Goal: Book appointment/travel/reservation

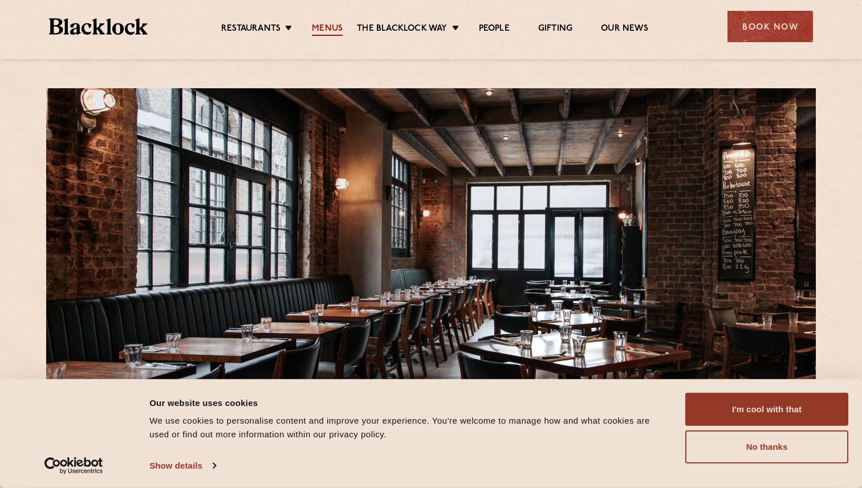
click at [331, 27] on link "Menus" at bounding box center [327, 29] width 31 height 13
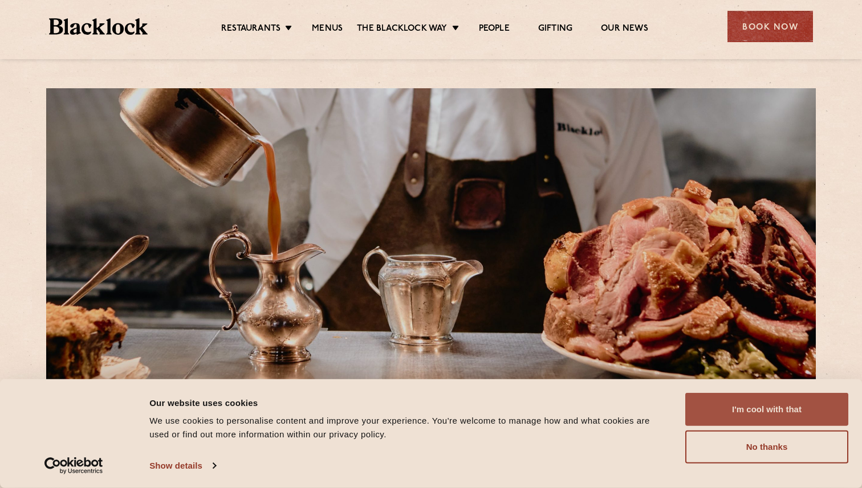
click at [723, 405] on button "I'm cool with that" at bounding box center [766, 409] width 163 height 33
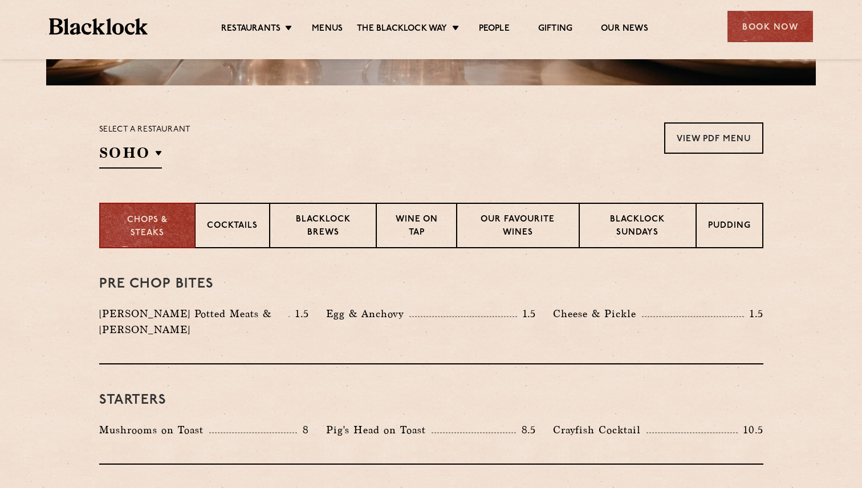
scroll to position [326, 0]
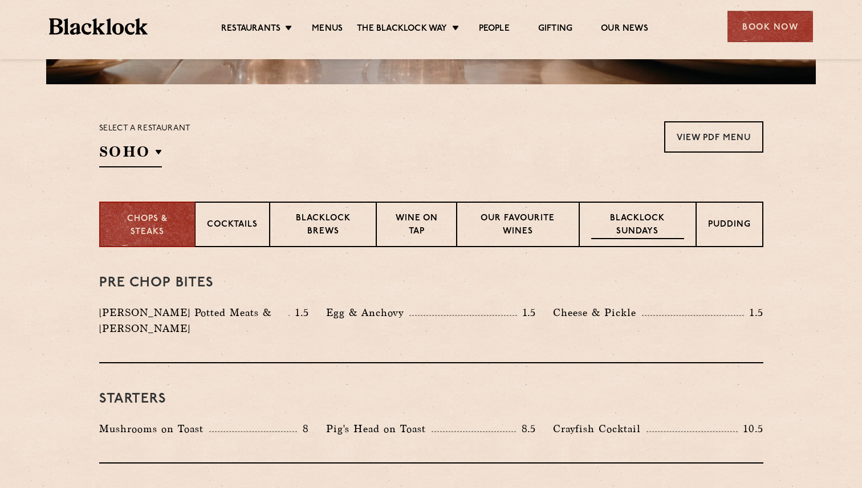
click at [647, 222] on p "Blacklock Sundays" at bounding box center [637, 226] width 92 height 27
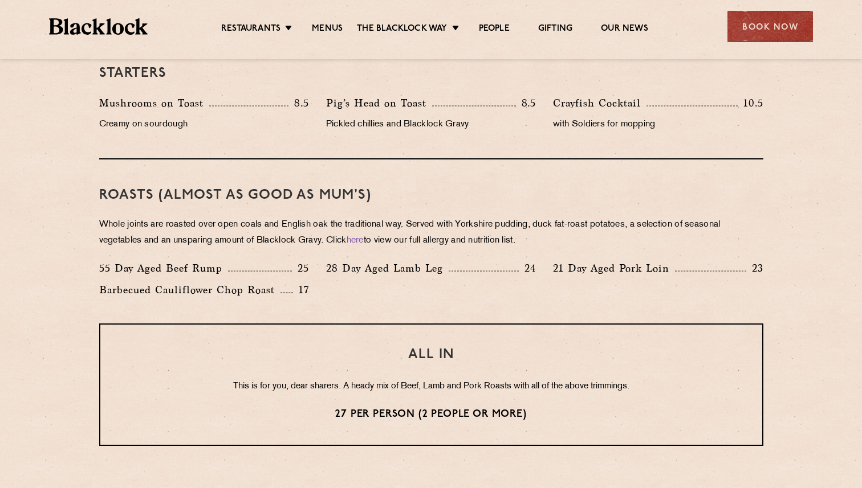
scroll to position [722, 0]
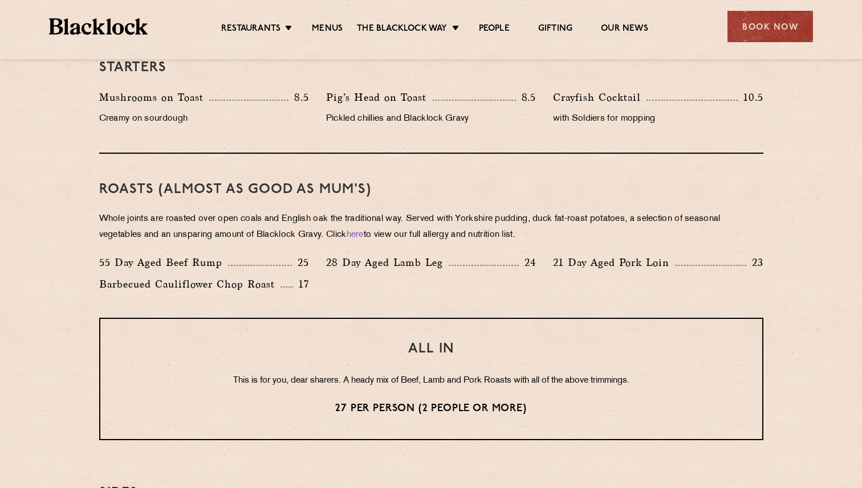
click at [425, 236] on p "Whole joints are roasted over open coals and English oak the traditional way. S…" at bounding box center [431, 227] width 664 height 32
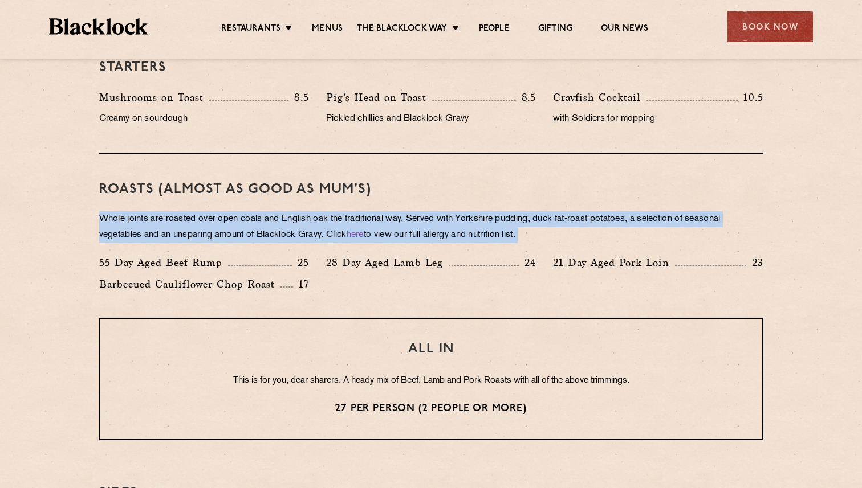
click at [425, 236] on p "Whole joints are roasted over open coals and English oak the traditional way. S…" at bounding box center [431, 227] width 664 height 32
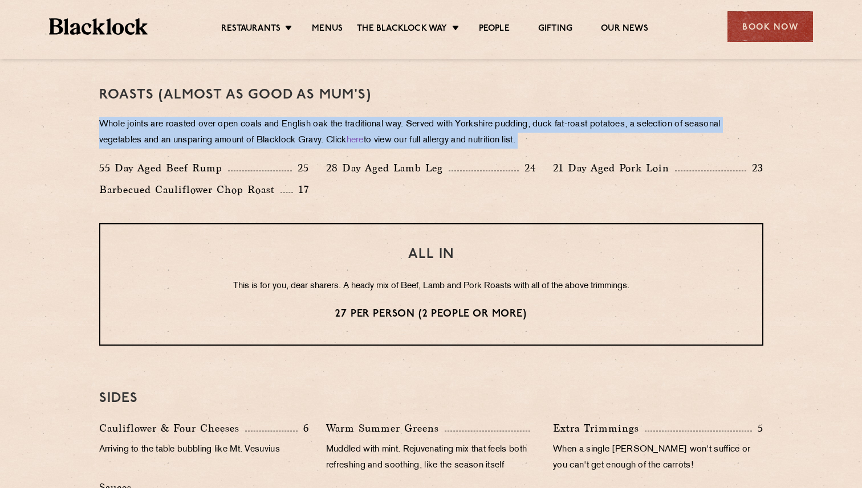
scroll to position [840, 0]
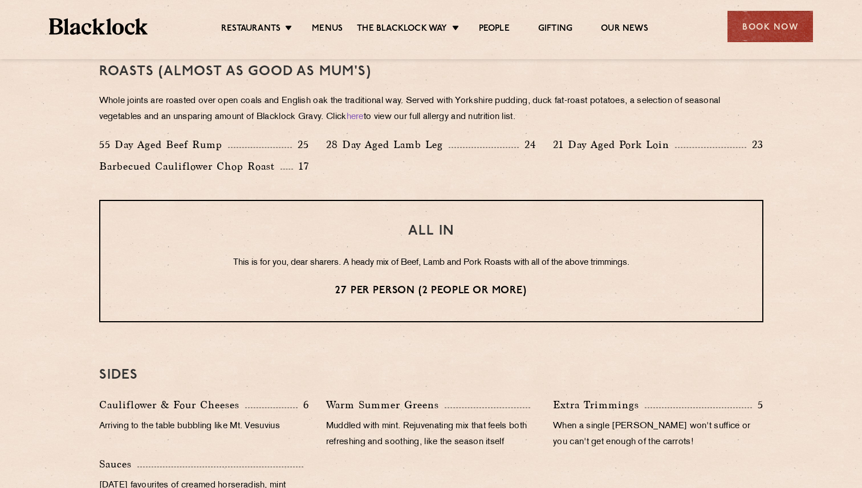
click at [408, 300] on div "ALL IN This is for you, dear sharers. A heady mix of Beef, Lamb and Pork Roasts…" at bounding box center [431, 261] width 664 height 123
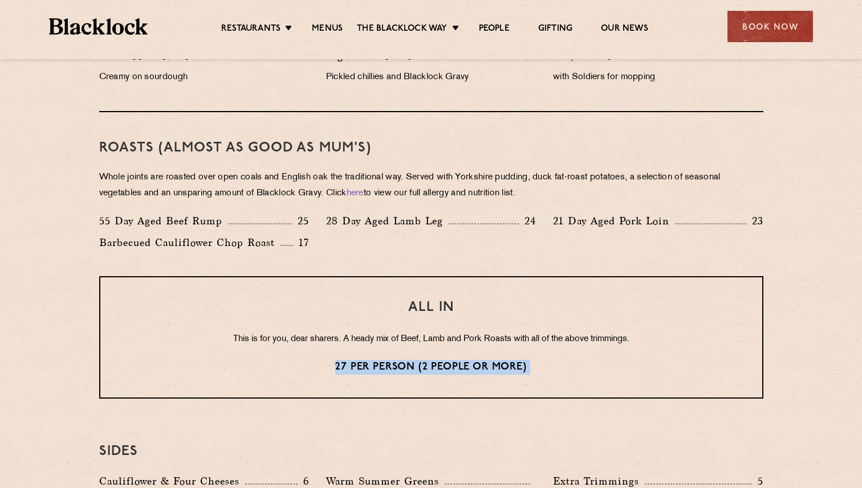
scroll to position [1012, 0]
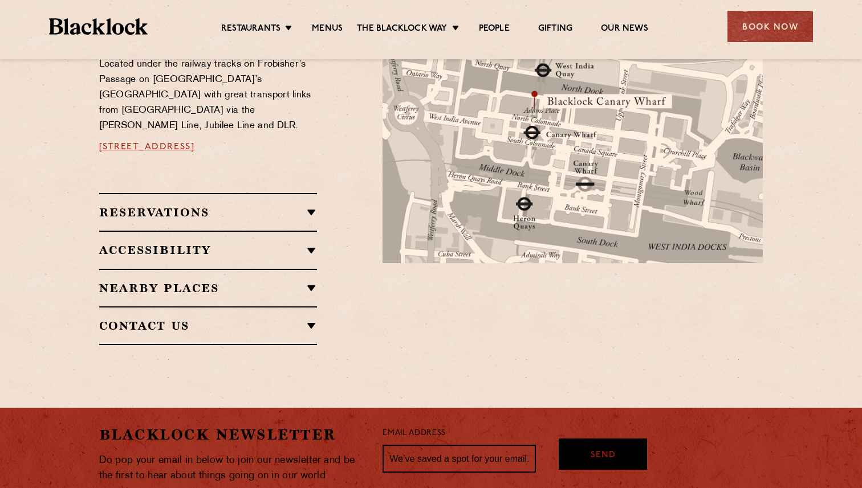
scroll to position [677, 0]
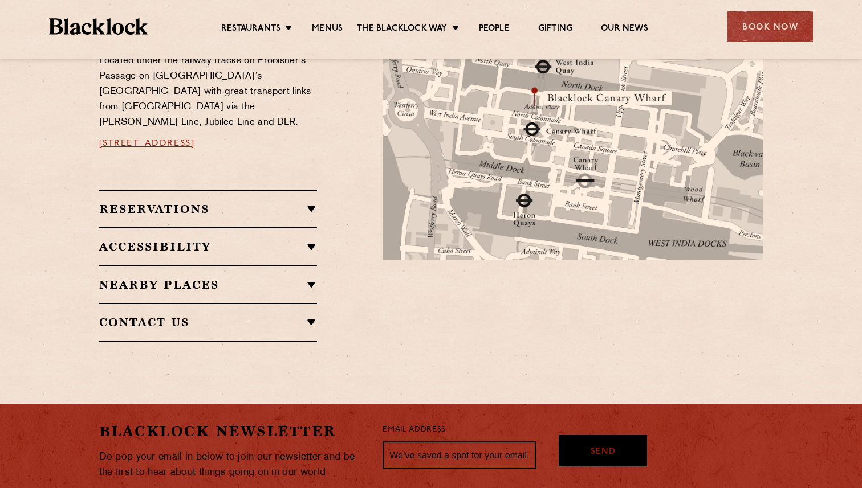
click at [309, 190] on div "Reservations WALK-INS Walk-ins are always warmly welcome. Do pop in and we’ll g…" at bounding box center [208, 209] width 218 height 38
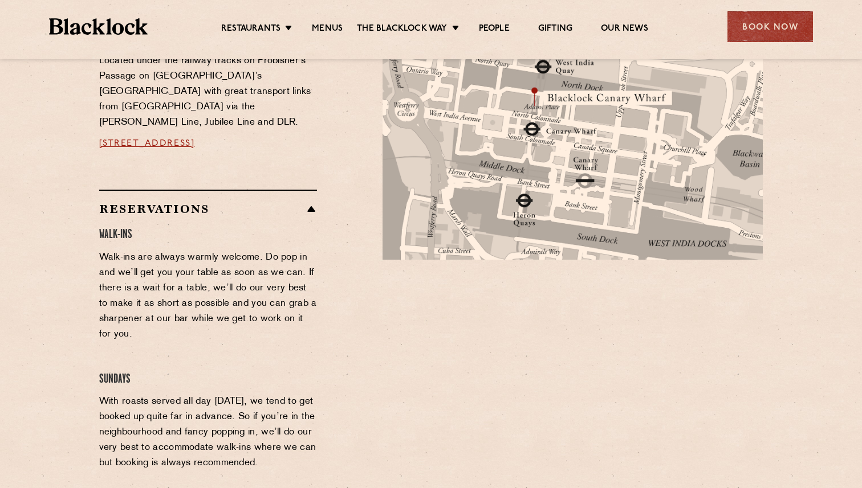
click at [309, 190] on div "Reservations WALK-INS Walk-ins are always warmly welcome. Do pop in and we’ll g…" at bounding box center [208, 384] width 218 height 388
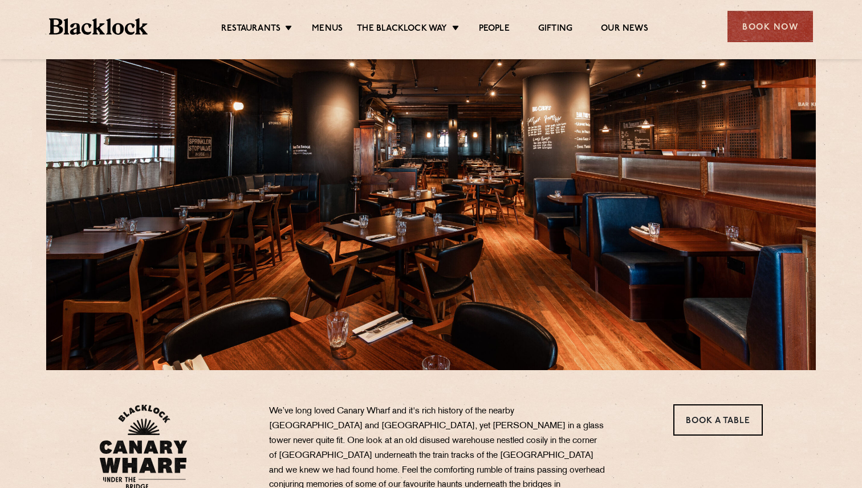
scroll to position [0, 0]
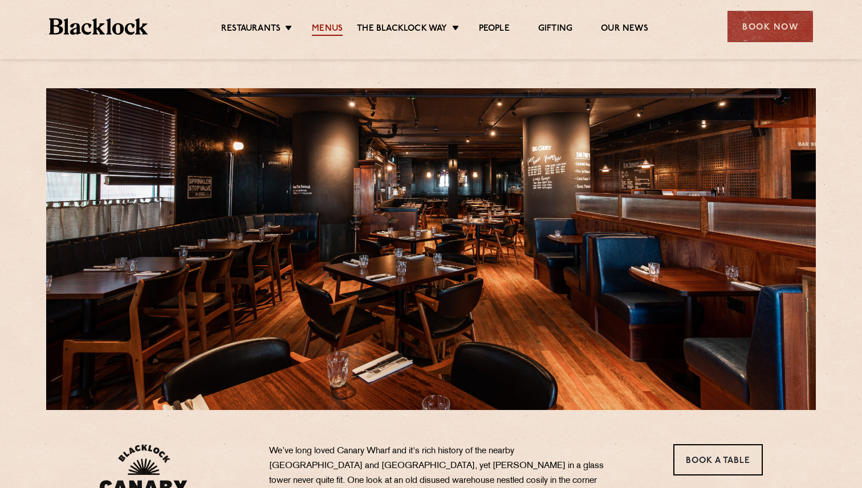
click at [332, 24] on link "Menus" at bounding box center [327, 29] width 31 height 13
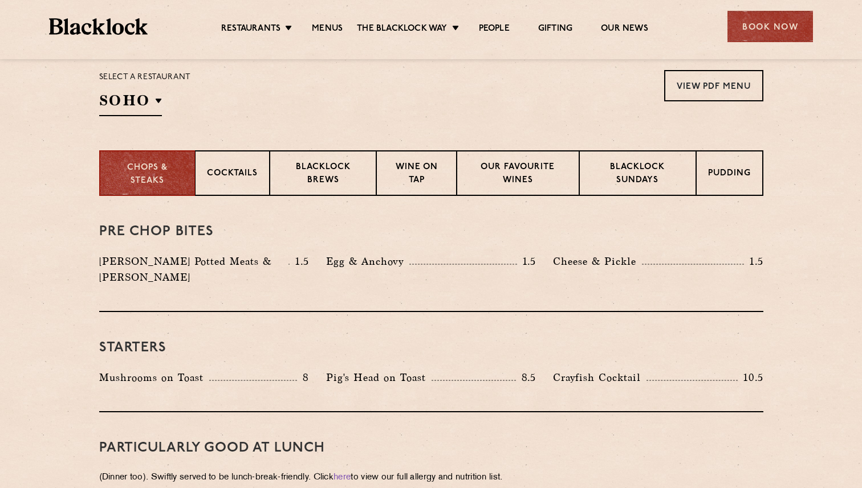
scroll to position [387, 0]
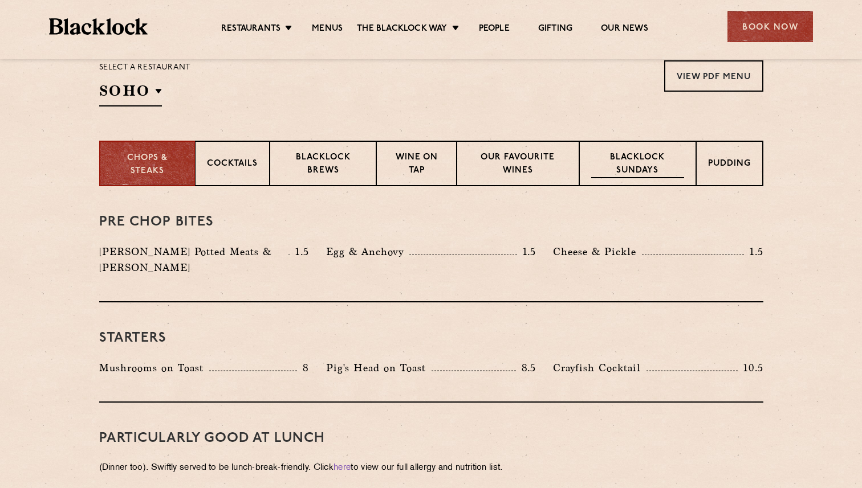
click at [591, 161] on p "Blacklock Sundays" at bounding box center [637, 165] width 92 height 27
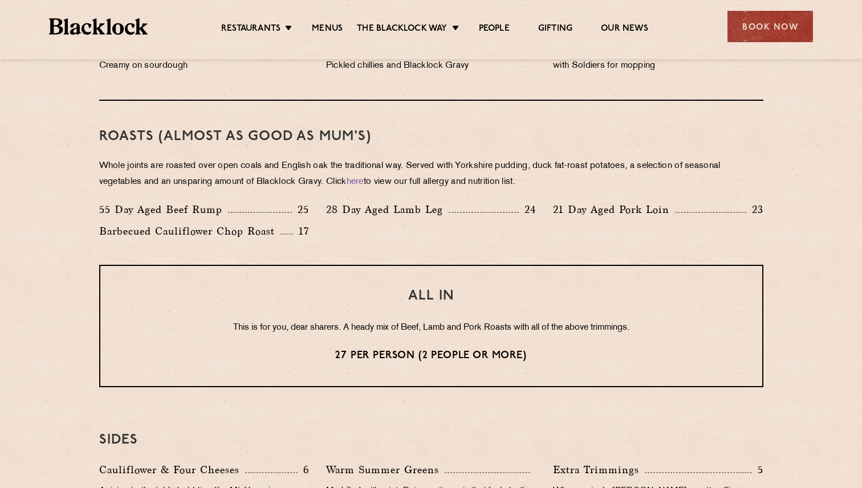
scroll to position [786, 0]
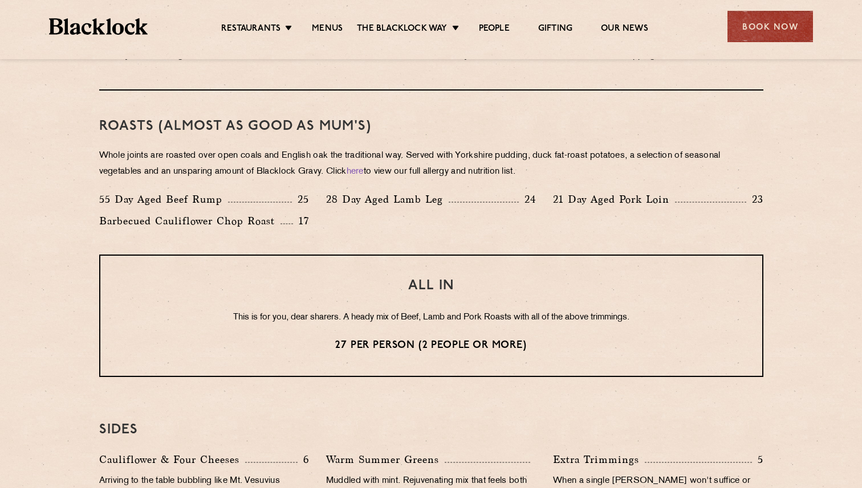
click at [550, 203] on div "21 Day Aged Pork Loin 23" at bounding box center [657, 202] width 227 height 22
click at [553, 197] on p "21 Day Aged Pork Loin" at bounding box center [614, 199] width 122 height 16
click at [583, 194] on p "21 Day Aged Pork Loin" at bounding box center [614, 199] width 122 height 16
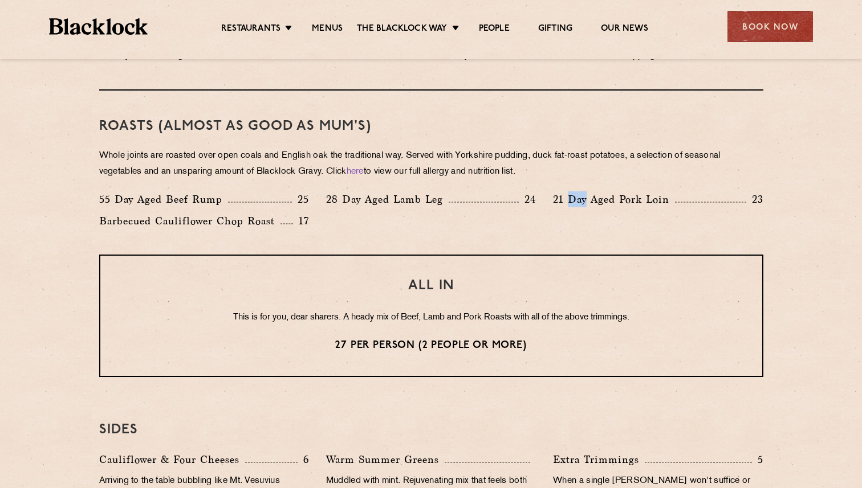
click at [583, 194] on p "21 Day Aged Pork Loin" at bounding box center [614, 199] width 122 height 16
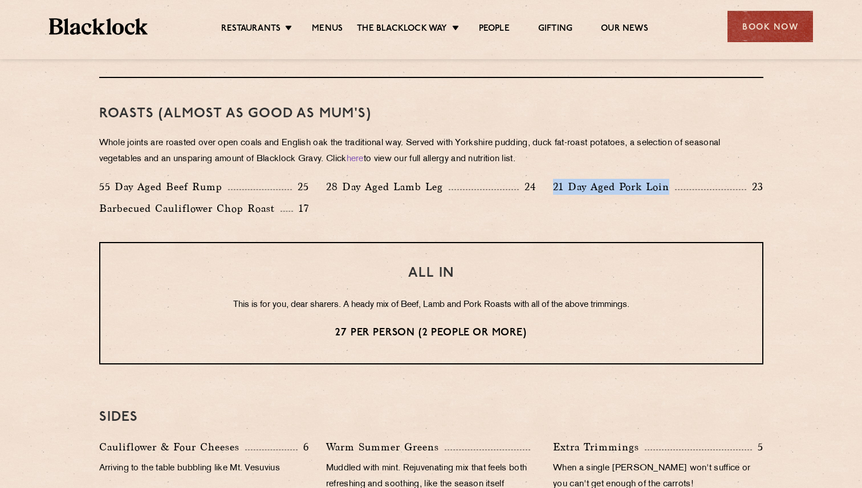
scroll to position [806, 0]
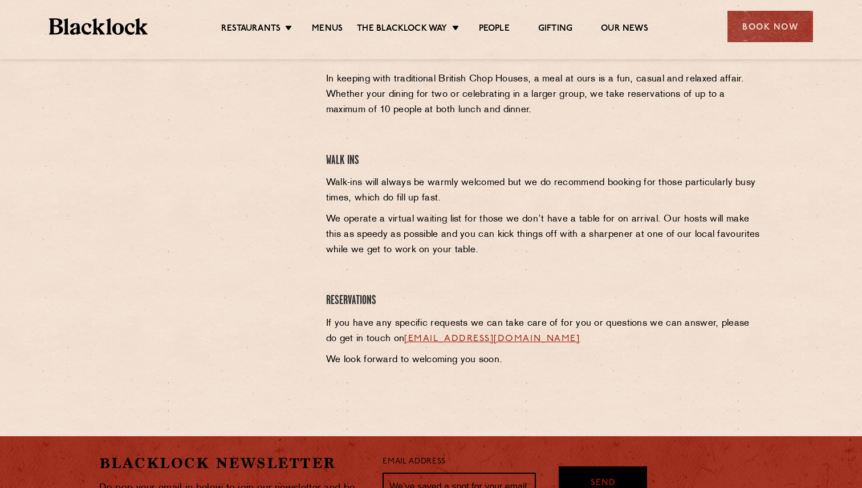
scroll to position [407, 0]
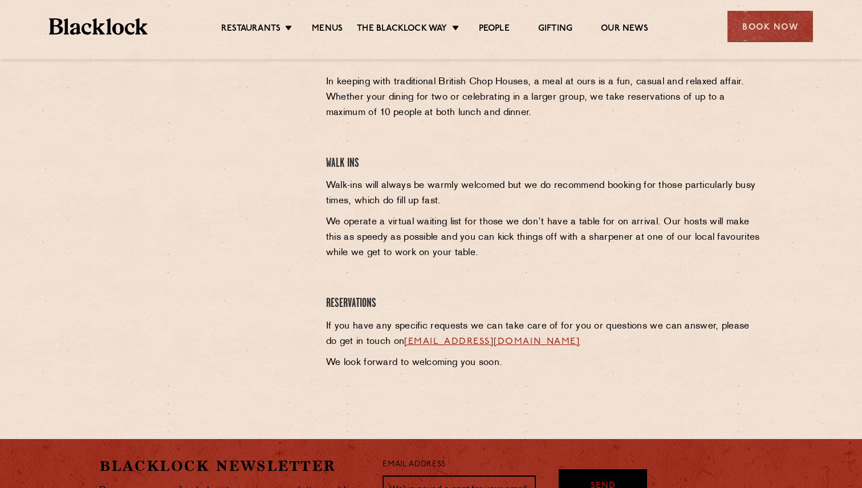
click at [446, 231] on p "We operate a virtual waiting list for those we don’t have a table for on arriva…" at bounding box center [544, 238] width 437 height 46
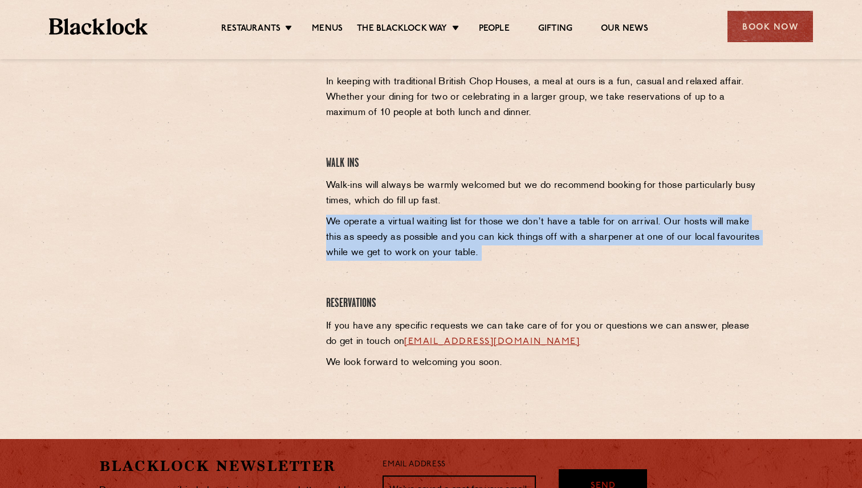
click at [446, 231] on p "We operate a virtual waiting list for those we don’t have a table for on arriva…" at bounding box center [544, 238] width 437 height 46
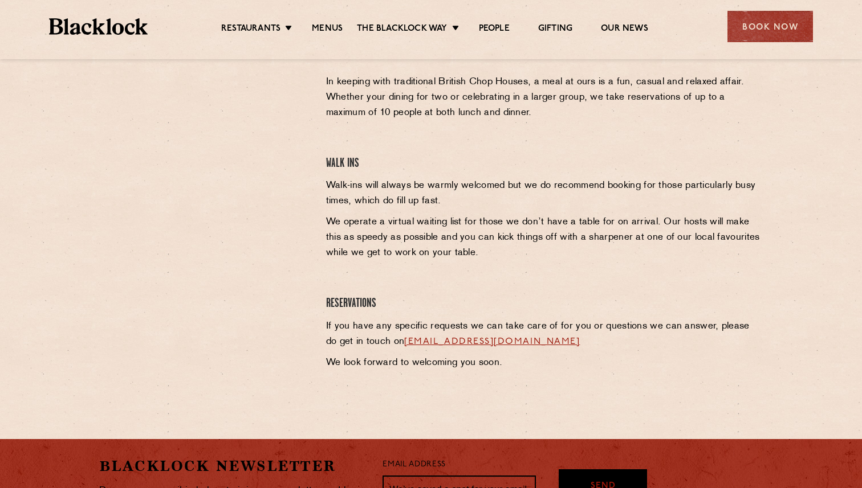
click at [447, 174] on div "Canary Wharf Reservations In keeping with traditional British Chop Houses, a me…" at bounding box center [544, 207] width 454 height 339
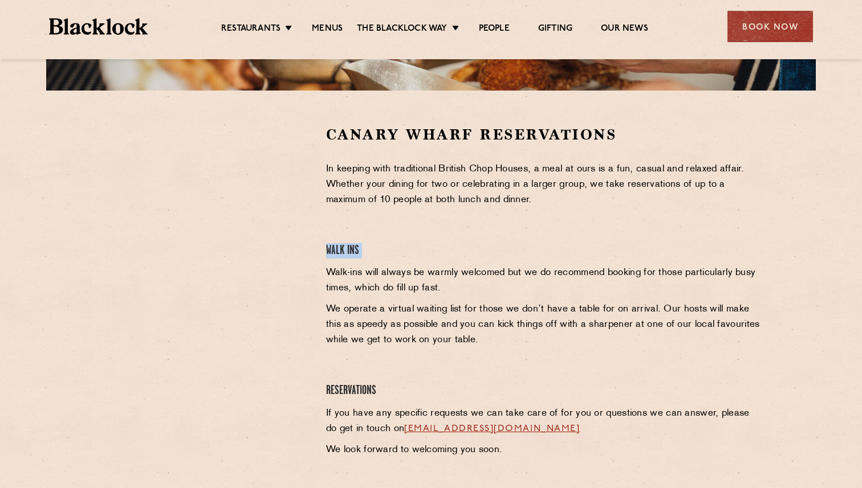
scroll to position [299, 0]
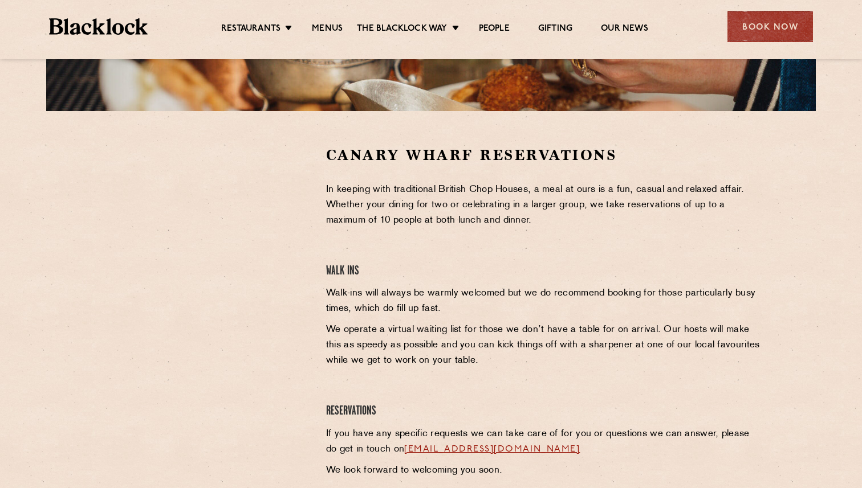
click at [447, 174] on div "Canary Wharf Reservations In keeping with traditional British Chop Houses, a me…" at bounding box center [544, 314] width 454 height 339
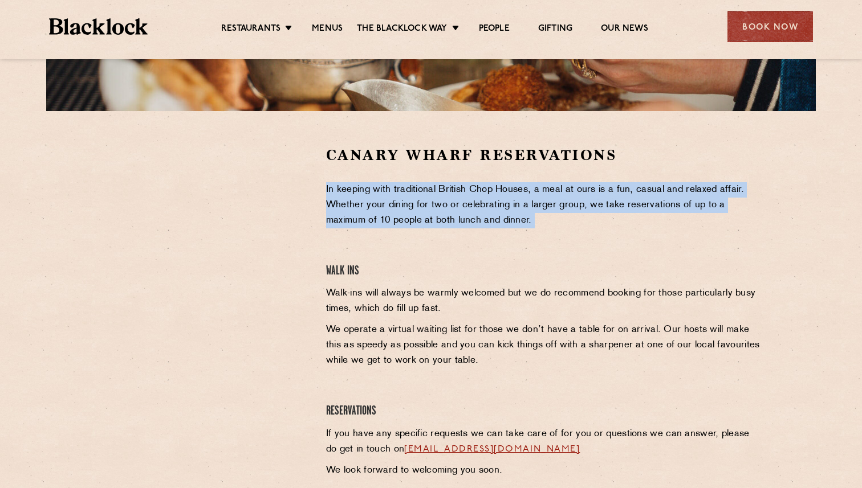
click at [447, 174] on div "Canary Wharf Reservations In keeping with traditional British Chop Houses, a me…" at bounding box center [544, 314] width 454 height 339
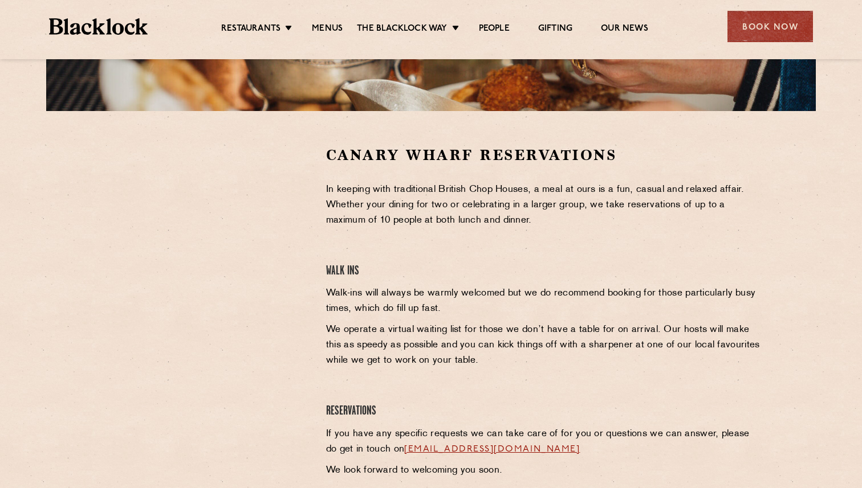
click at [450, 206] on p "In keeping with traditional British Chop Houses, a meal at ours is a fun, casua…" at bounding box center [544, 205] width 437 height 46
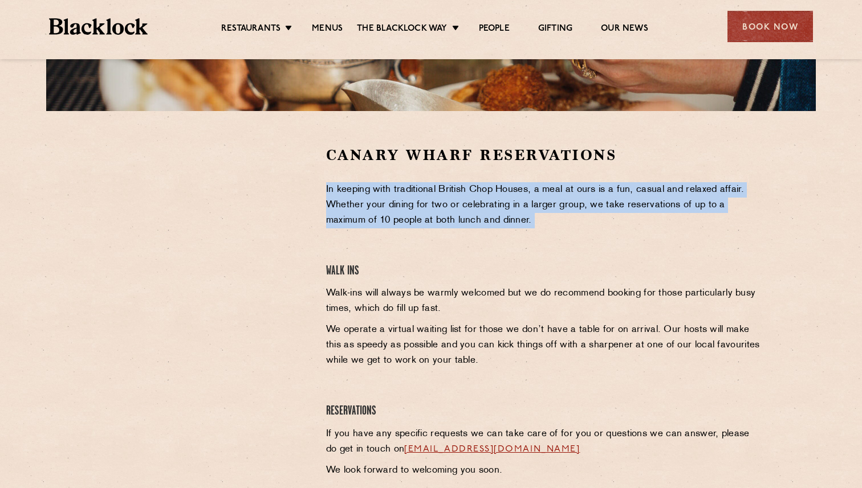
click at [450, 206] on p "In keeping with traditional British Chop Houses, a meal at ours is a fun, casua…" at bounding box center [544, 205] width 437 height 46
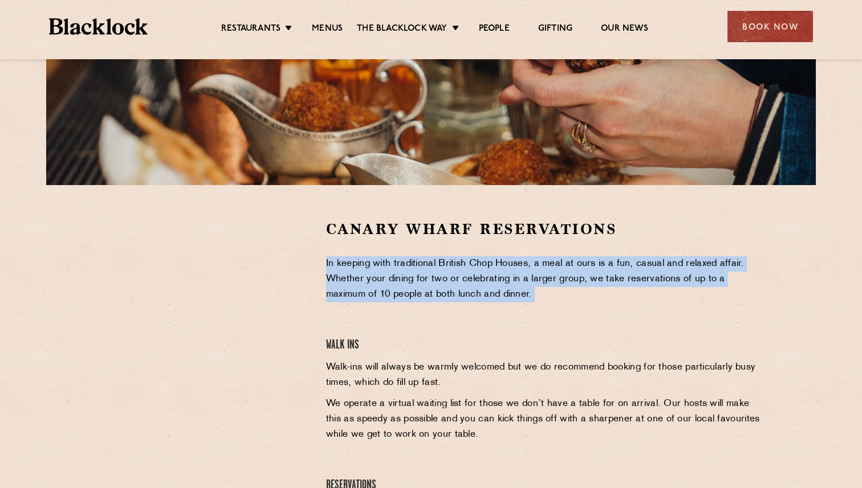
scroll to position [216, 0]
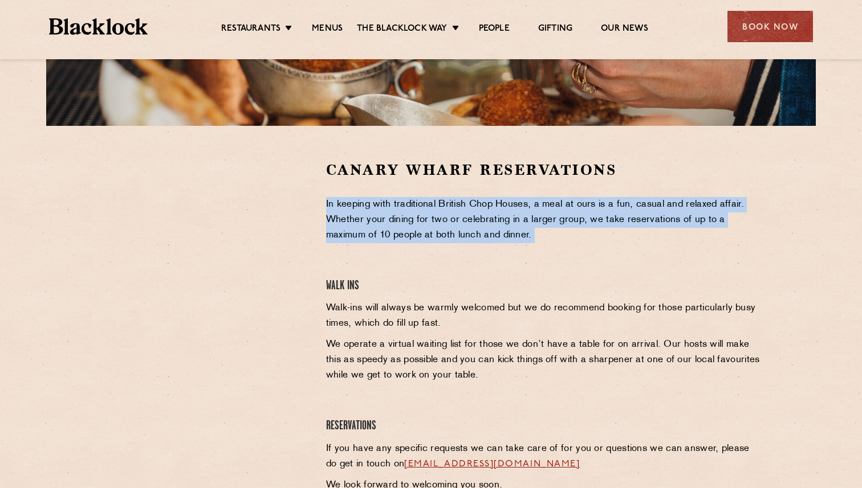
click at [437, 267] on div "Canary Wharf Reservations In keeping with traditional British Chop Houses, a me…" at bounding box center [544, 329] width 454 height 339
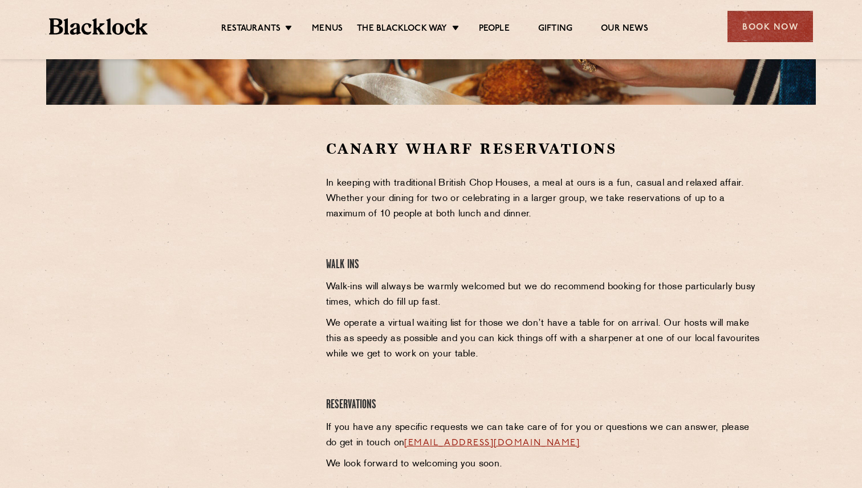
scroll to position [331, 0]
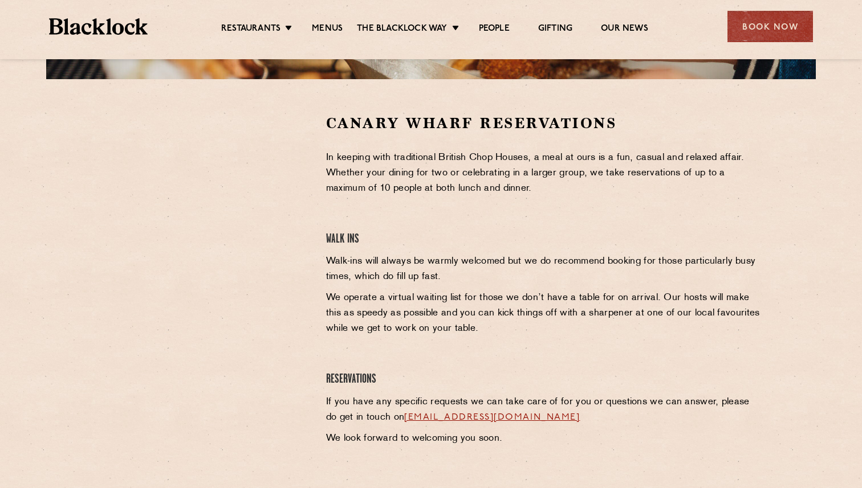
click at [437, 268] on p "Walk-ins will always be warmly welcomed but we do recommend booking for those p…" at bounding box center [544, 269] width 437 height 31
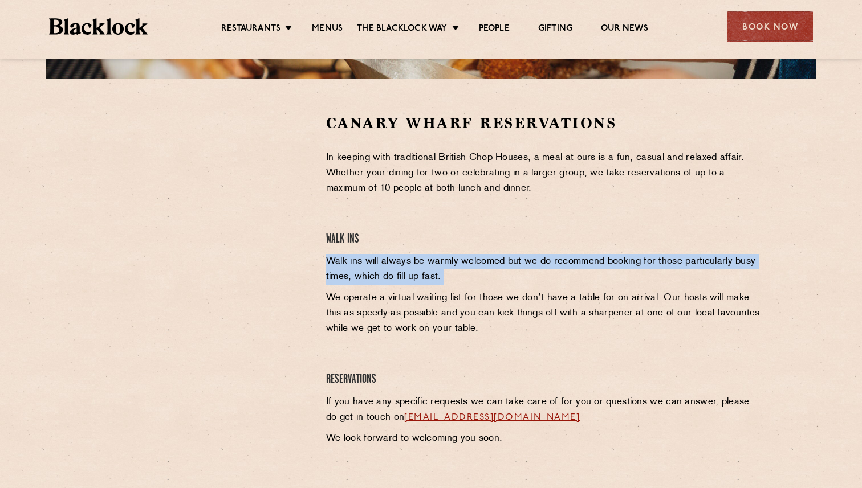
click at [437, 268] on p "Walk-ins will always be warmly welcomed but we do recommend booking for those p…" at bounding box center [544, 269] width 437 height 31
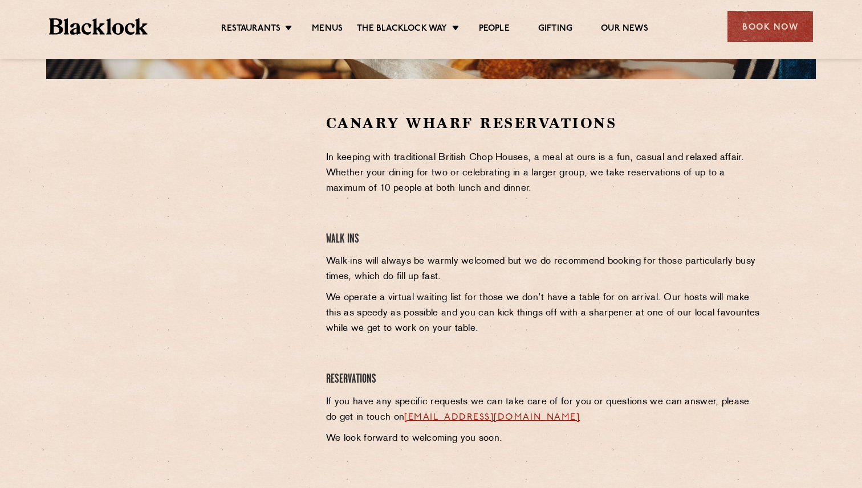
click at [439, 300] on p "We operate a virtual waiting list for those we don’t have a table for on arriva…" at bounding box center [544, 314] width 437 height 46
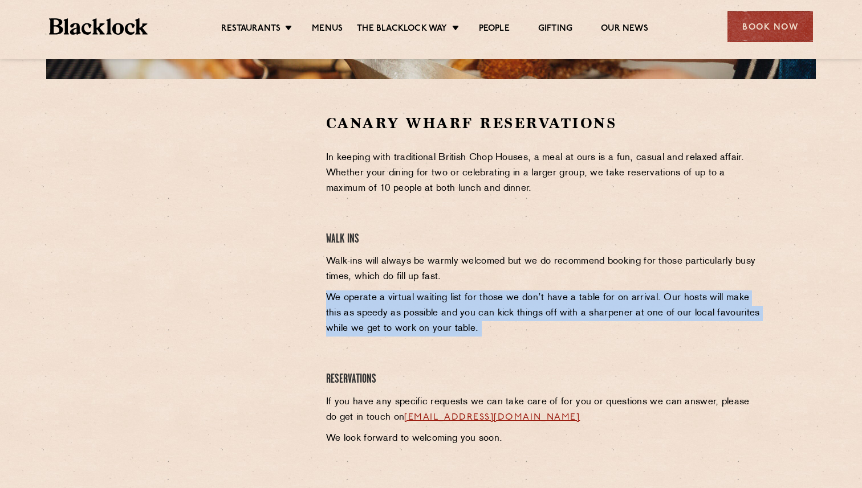
click at [439, 300] on p "We operate a virtual waiting list for those we don’t have a table for on arriva…" at bounding box center [544, 314] width 437 height 46
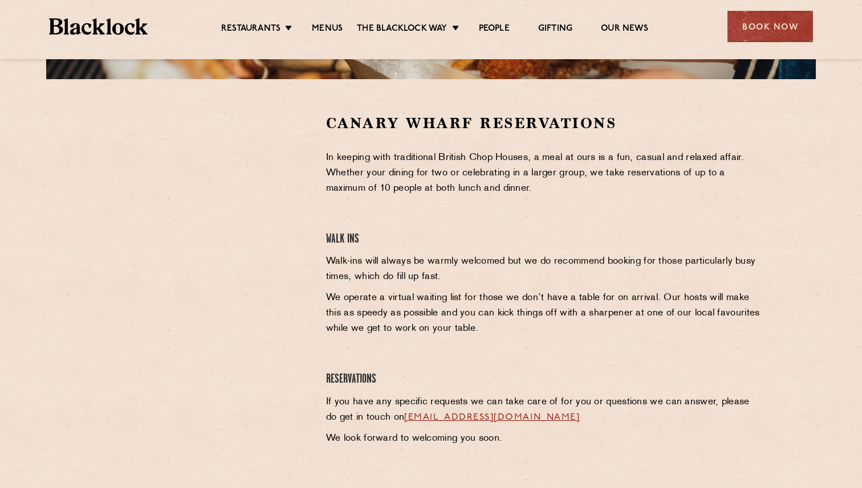
click at [440, 273] on p "Walk-ins will always be warmly welcomed but we do recommend booking for those p…" at bounding box center [544, 269] width 437 height 31
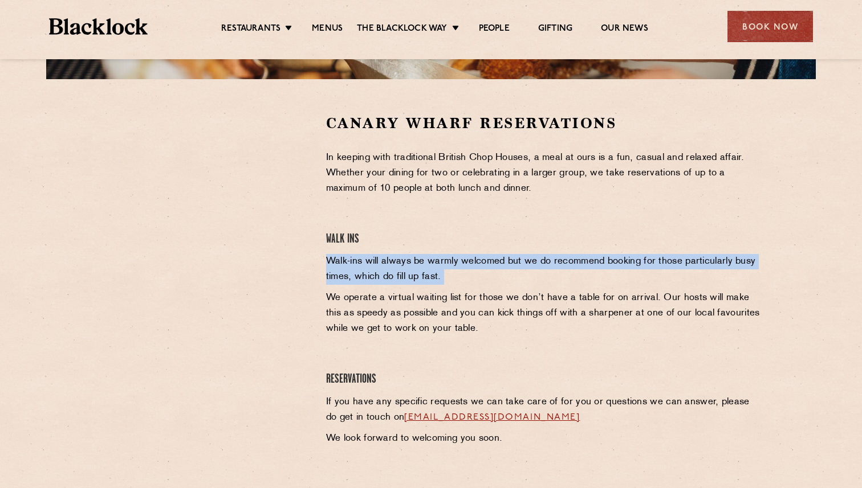
click at [440, 273] on p "Walk-ins will always be warmly welcomed but we do recommend booking for those p…" at bounding box center [544, 269] width 437 height 31
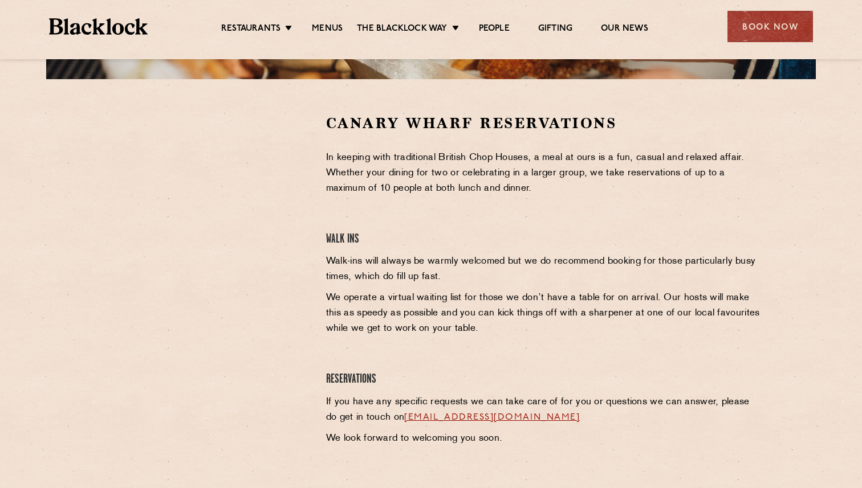
click at [443, 307] on p "We operate a virtual waiting list for those we don’t have a table for on arriva…" at bounding box center [544, 314] width 437 height 46
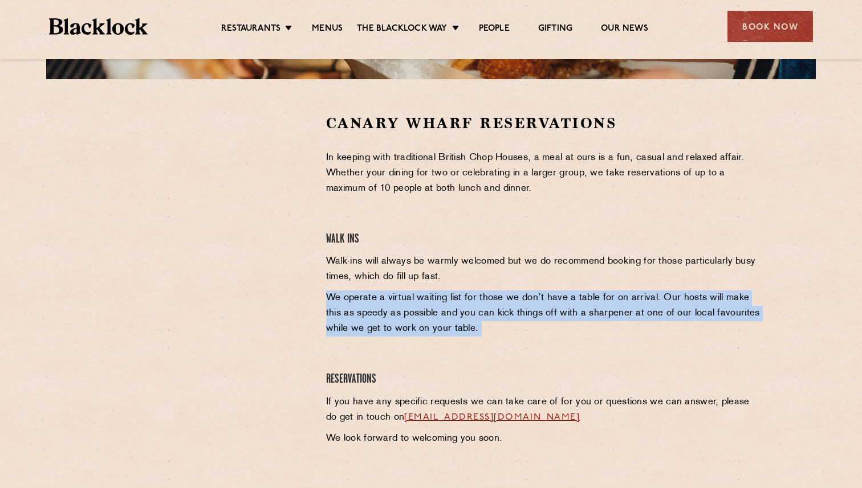
click at [443, 307] on p "We operate a virtual waiting list for those we don’t have a table for on arriva…" at bounding box center [544, 314] width 437 height 46
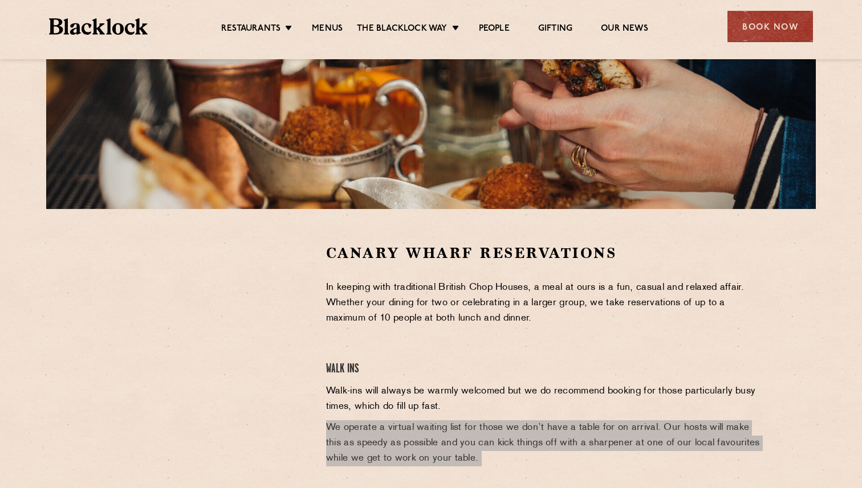
scroll to position [0, 0]
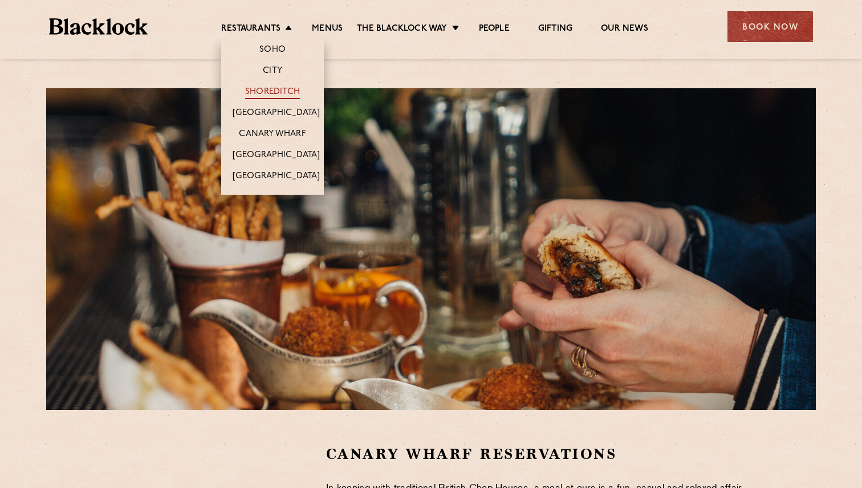
click at [290, 87] on link "Shoreditch" at bounding box center [272, 93] width 55 height 13
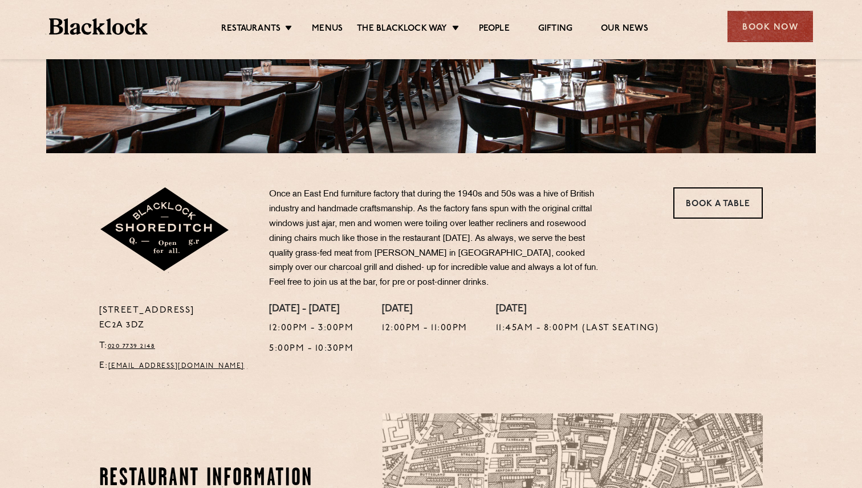
scroll to position [256, 0]
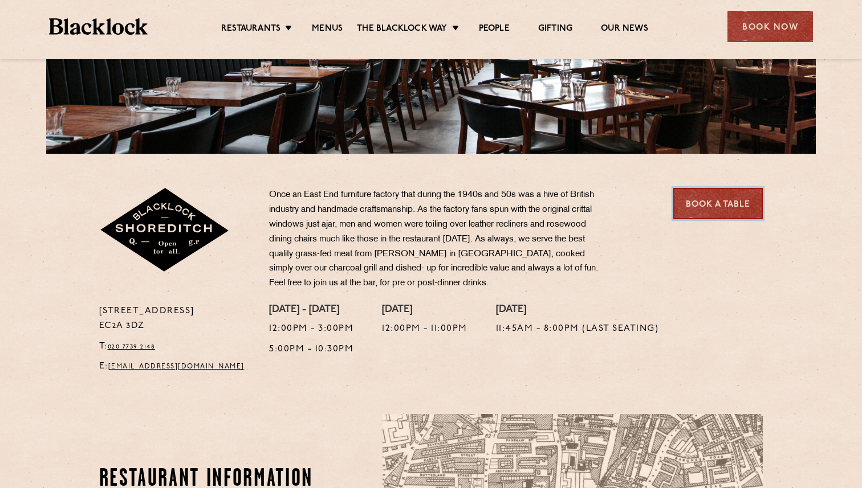
click at [703, 197] on link "Book a Table" at bounding box center [717, 203] width 89 height 31
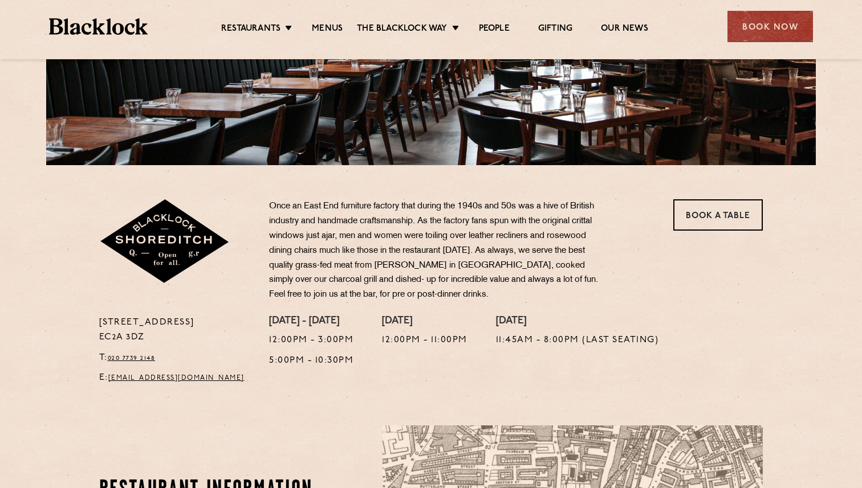
scroll to position [255, 0]
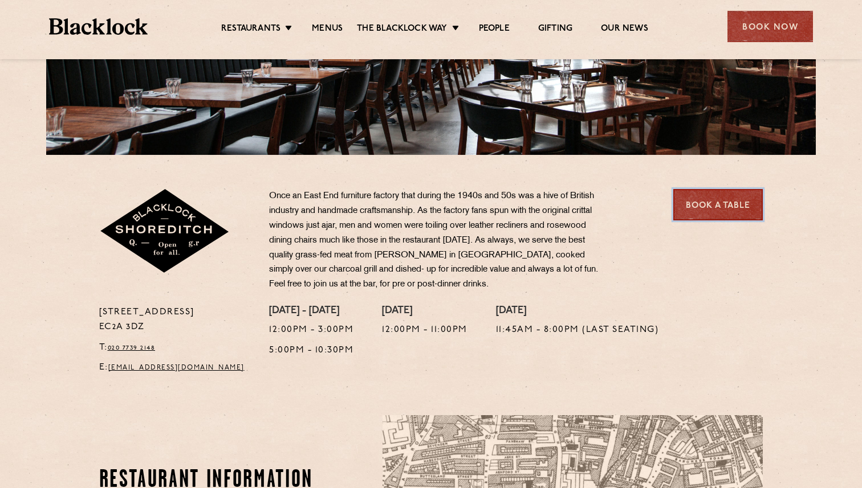
click at [696, 218] on link "Book a Table" at bounding box center [717, 204] width 89 height 31
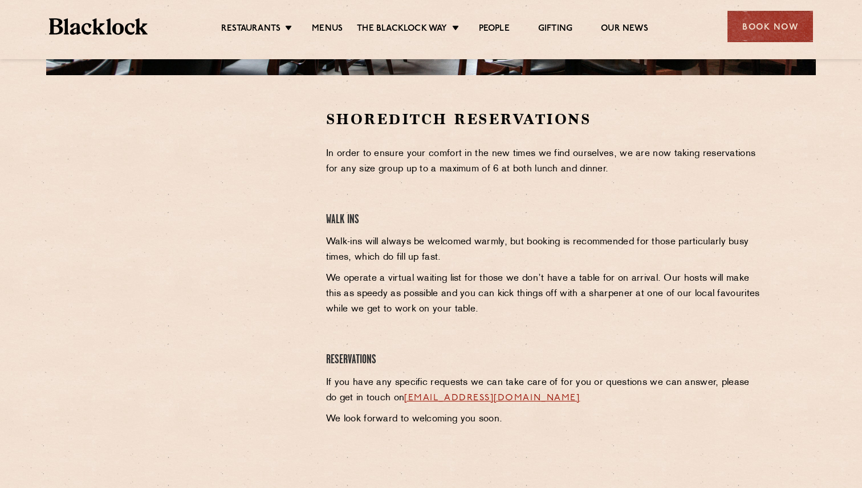
scroll to position [337, 0]
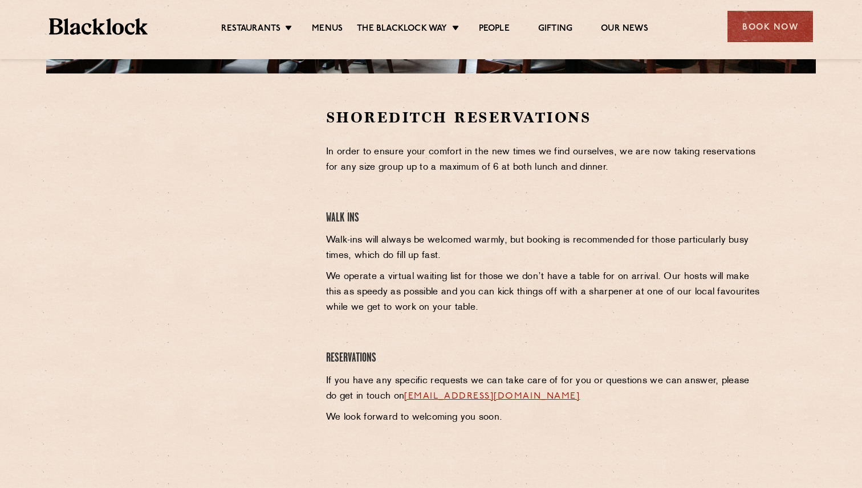
click at [333, 169] on p "In order to ensure your comfort in the new times we find ourselves, we are now …" at bounding box center [544, 160] width 437 height 31
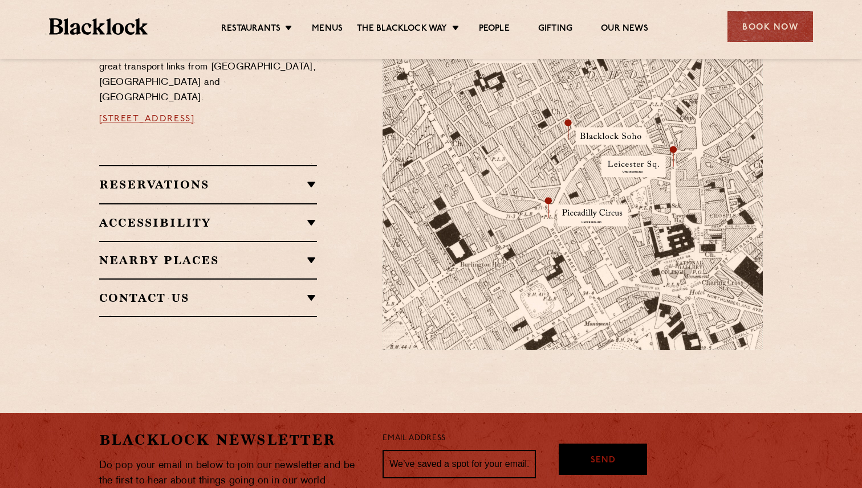
scroll to position [695, 0]
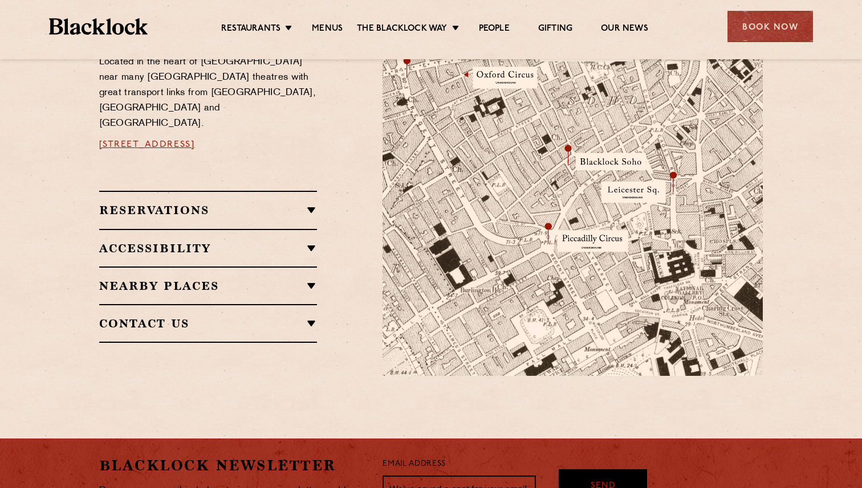
click at [313, 229] on div "Accessibility Situated in a basement, we do not have lift access however both […" at bounding box center [208, 248] width 218 height 38
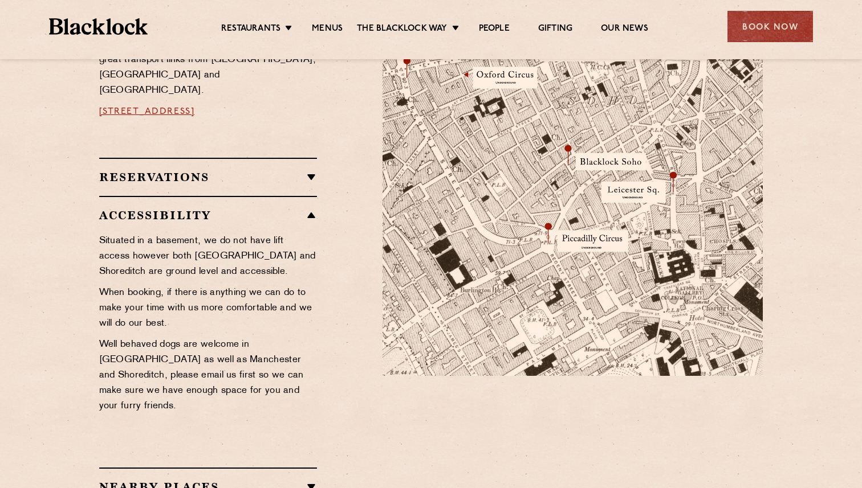
click at [297, 158] on div "Reservations RESERVATIONS We take reservations in [GEOGRAPHIC_DATA] whilst alwa…" at bounding box center [208, 177] width 218 height 38
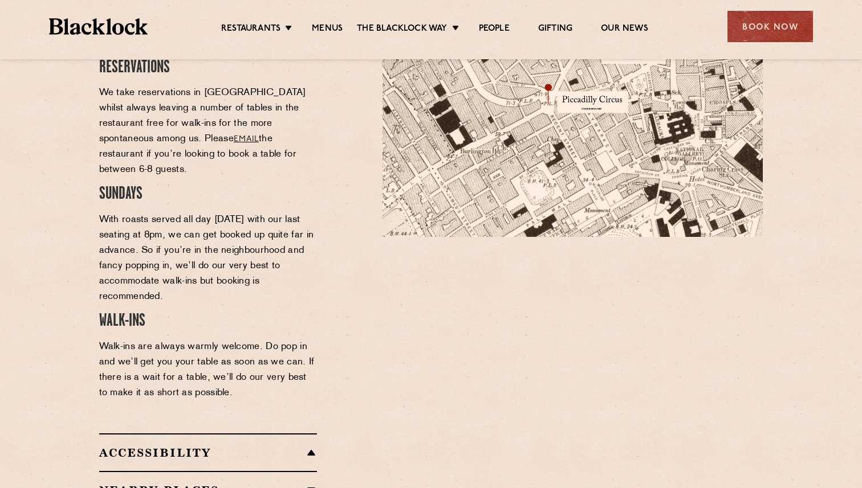
scroll to position [838, 0]
